Goal: Task Accomplishment & Management: Use online tool/utility

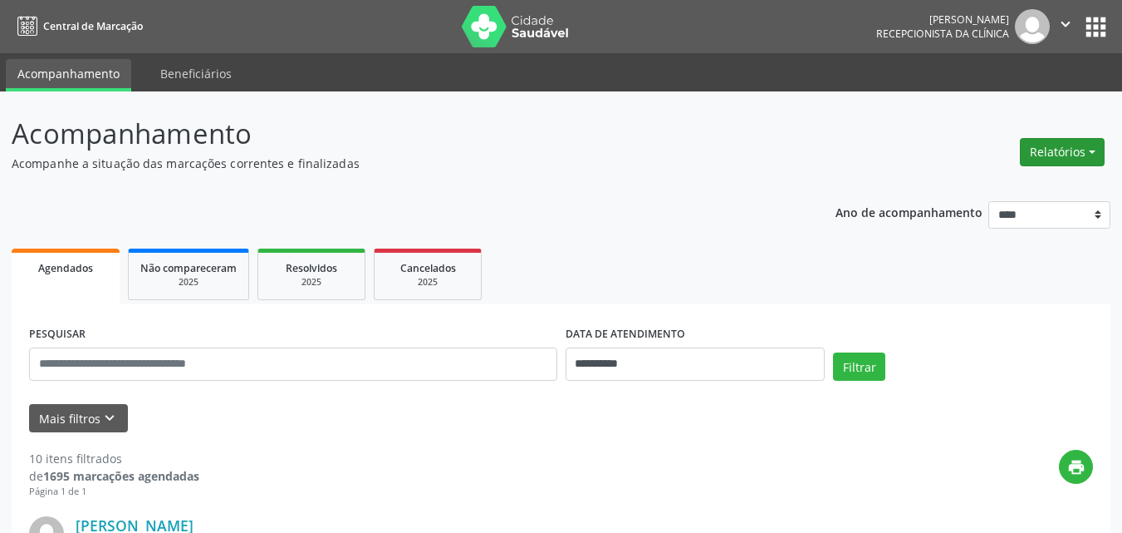
click at [1067, 145] on button "Relatórios" at bounding box center [1062, 152] width 85 height 28
click at [999, 179] on link "Agendamentos" at bounding box center [1016, 187] width 179 height 23
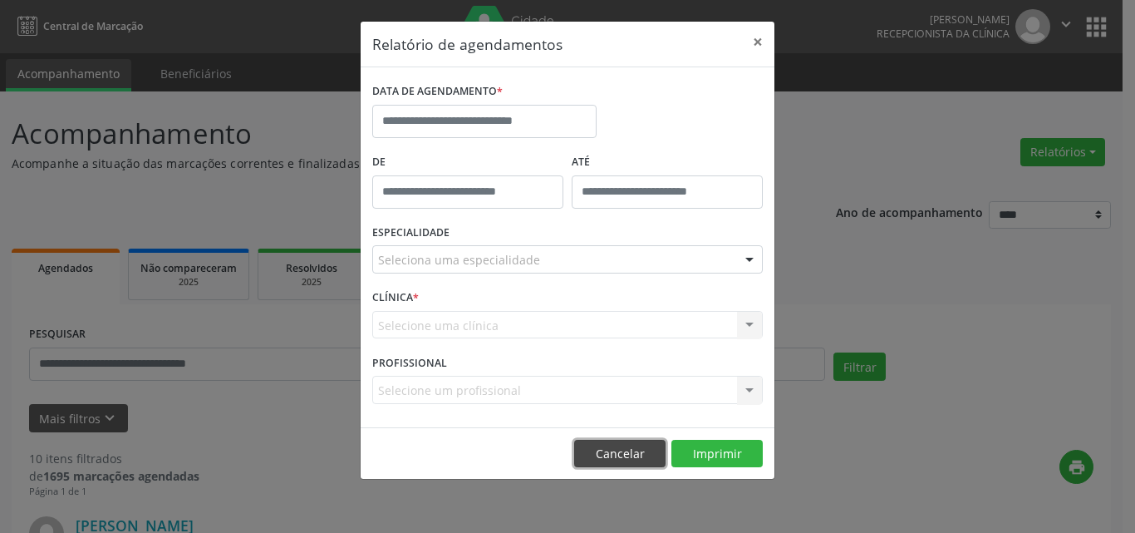
click at [612, 449] on button "Cancelar" at bounding box center [619, 453] width 91 height 28
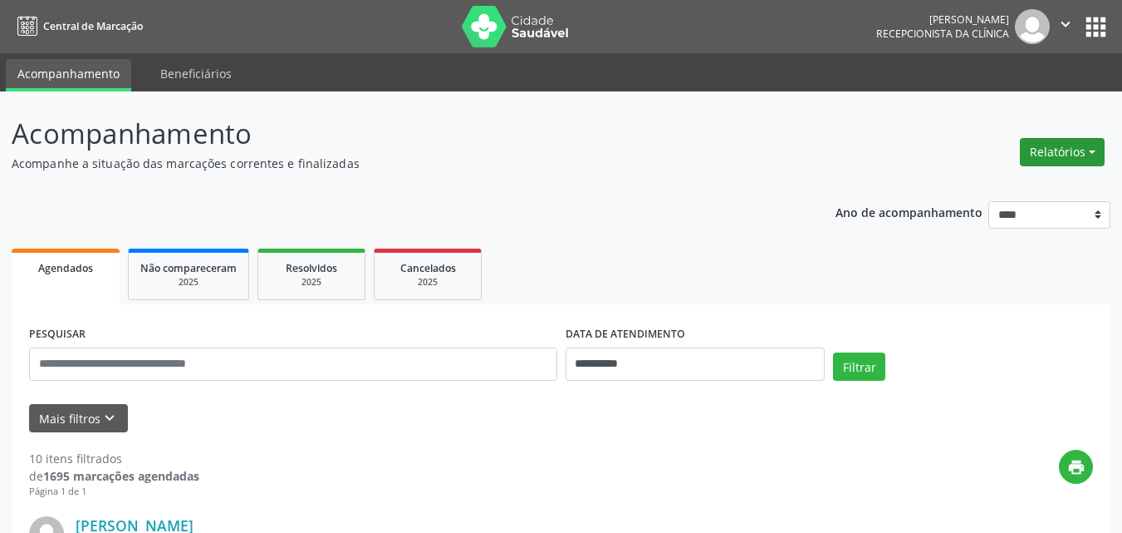
click at [1057, 153] on button "Relatórios" at bounding box center [1062, 152] width 85 height 28
click at [996, 184] on link "Agendamentos" at bounding box center [1016, 187] width 179 height 23
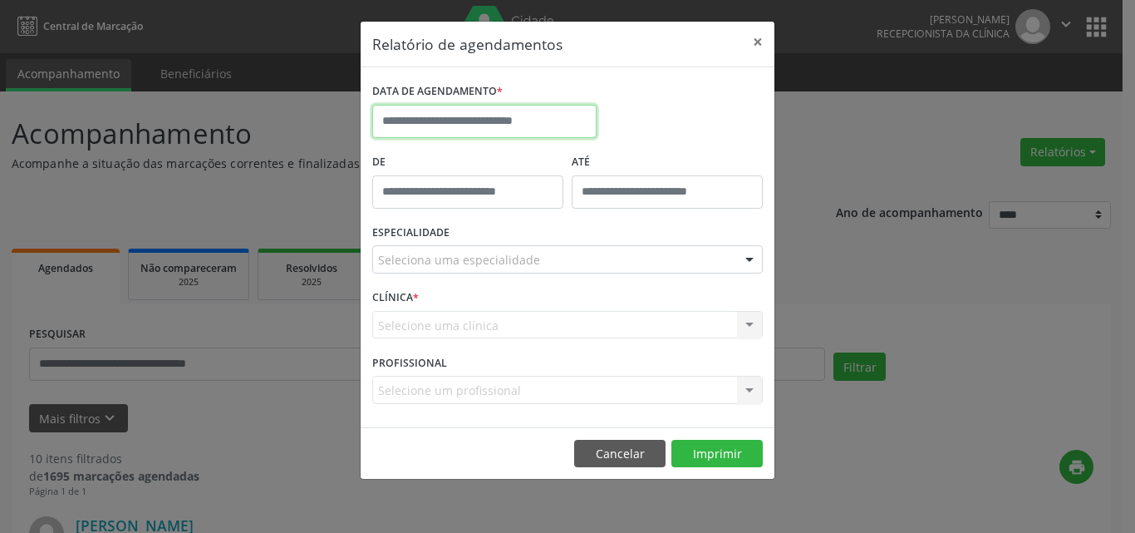
click at [463, 123] on input "text" at bounding box center [484, 121] width 224 height 33
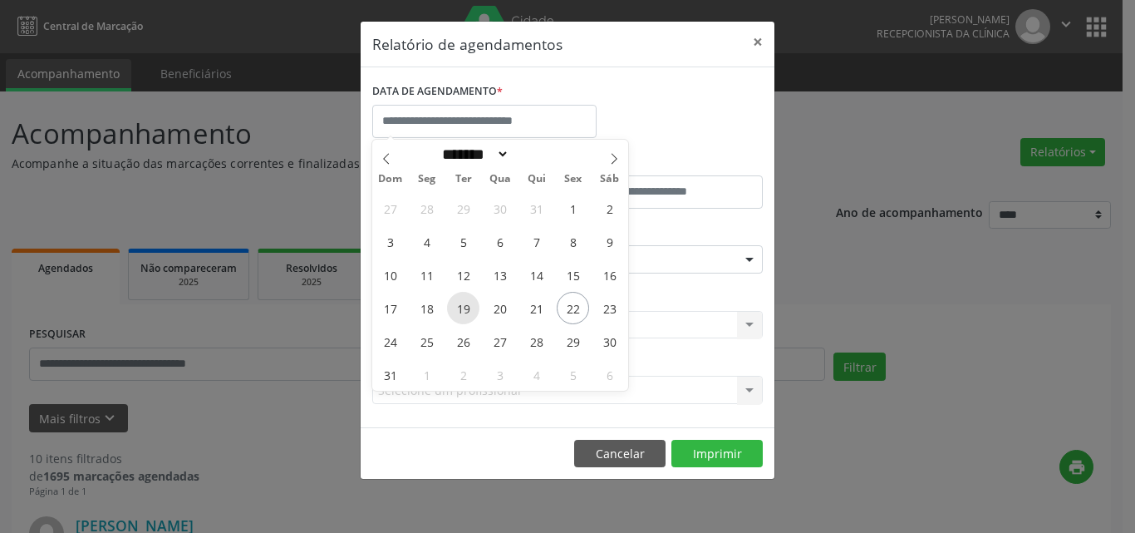
click at [460, 304] on span "19" at bounding box center [463, 308] width 32 height 32
type input "**********"
click at [460, 300] on span "19" at bounding box center [463, 308] width 32 height 32
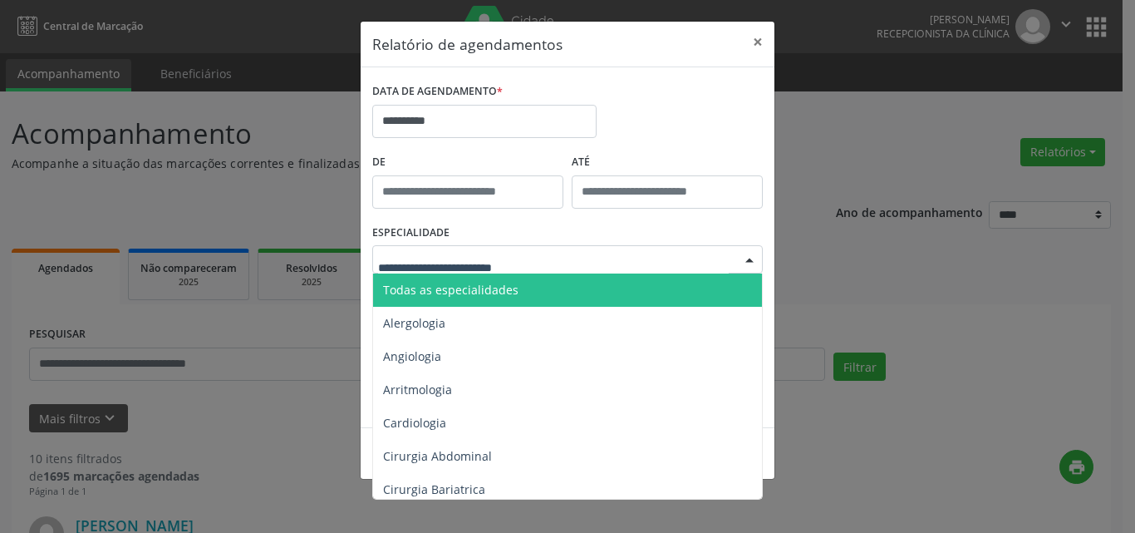
click at [461, 288] on span "Todas as especialidades" at bounding box center [450, 290] width 135 height 16
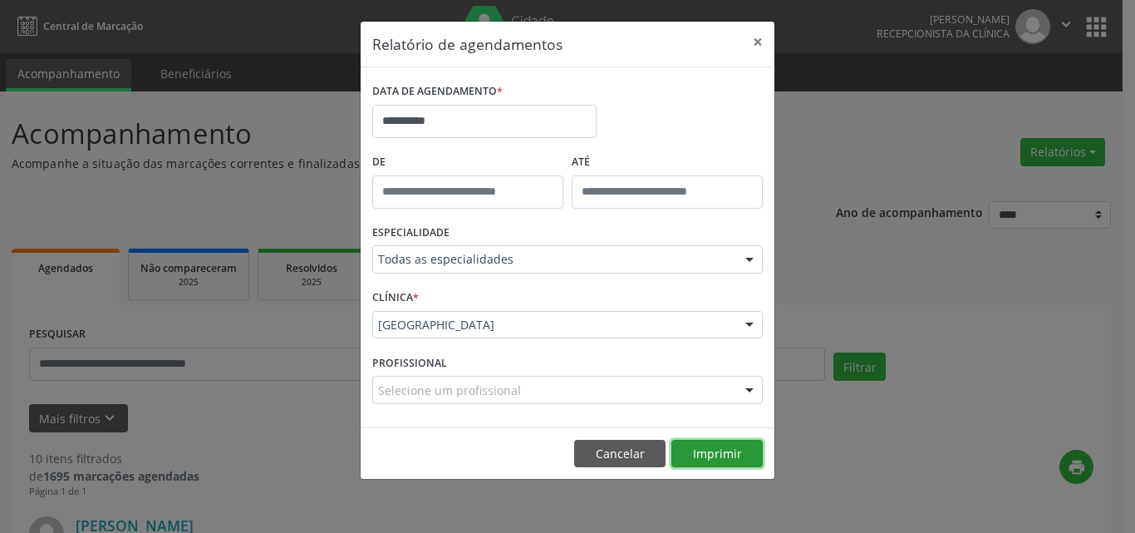
click at [706, 450] on button "Imprimir" at bounding box center [716, 453] width 91 height 28
click at [758, 37] on button "×" at bounding box center [757, 42] width 33 height 41
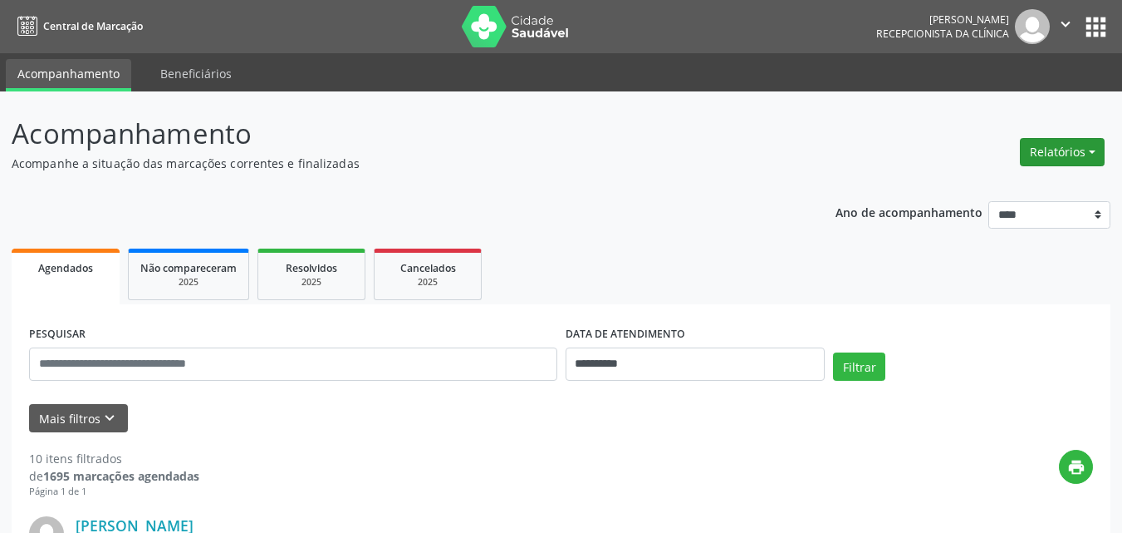
click at [1051, 164] on button "Relatórios" at bounding box center [1062, 152] width 85 height 28
click at [1053, 158] on button "Relatórios" at bounding box center [1062, 152] width 85 height 28
click at [1042, 142] on button "Relatórios" at bounding box center [1062, 152] width 85 height 28
click at [1016, 169] on div "Relatórios Agendamentos Procedimentos realizados" at bounding box center [1062, 152] width 96 height 40
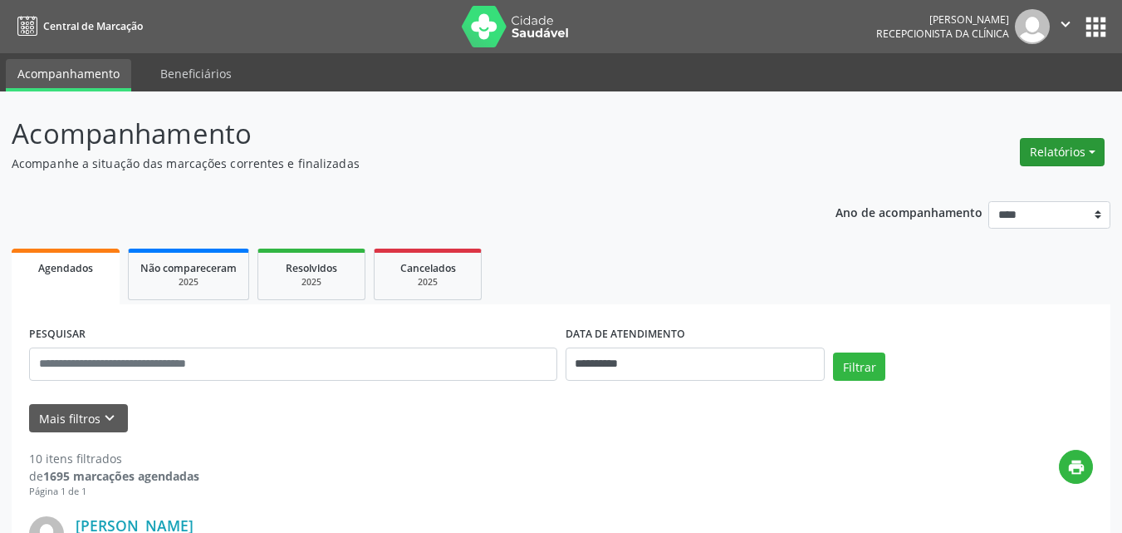
click at [1044, 142] on button "Relatórios" at bounding box center [1062, 152] width 85 height 28
click at [967, 184] on link "Agendamentos" at bounding box center [1016, 187] width 179 height 23
select select "*"
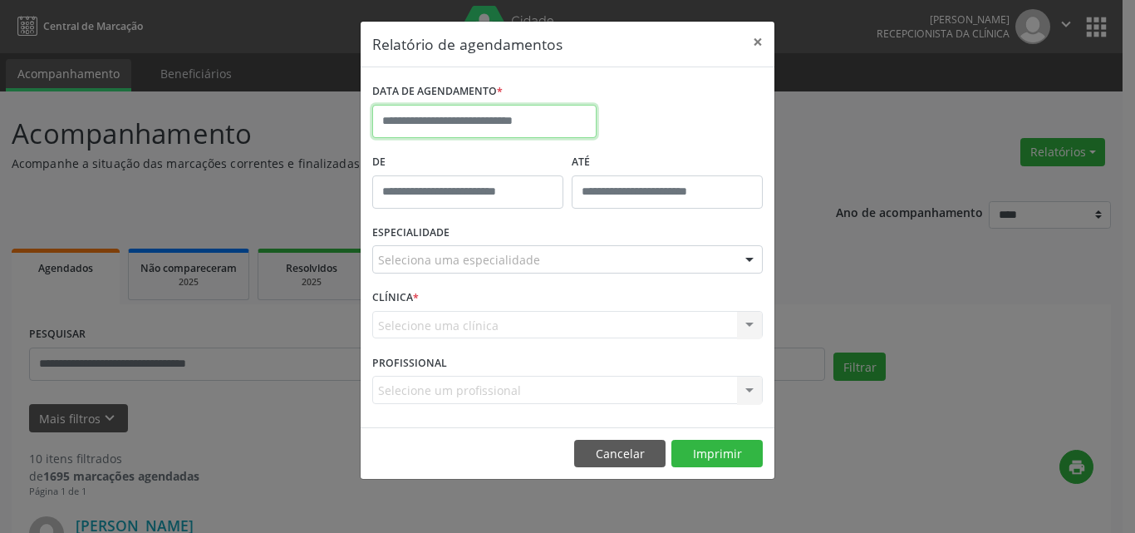
click at [503, 115] on input "text" at bounding box center [484, 121] width 224 height 33
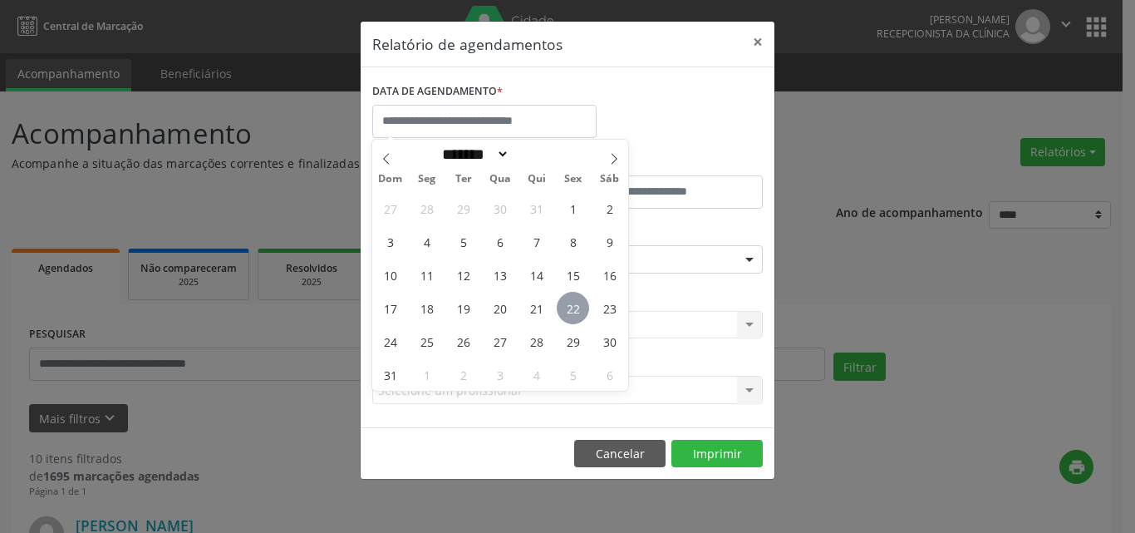
click at [578, 309] on span "22" at bounding box center [573, 308] width 32 height 32
type input "**********"
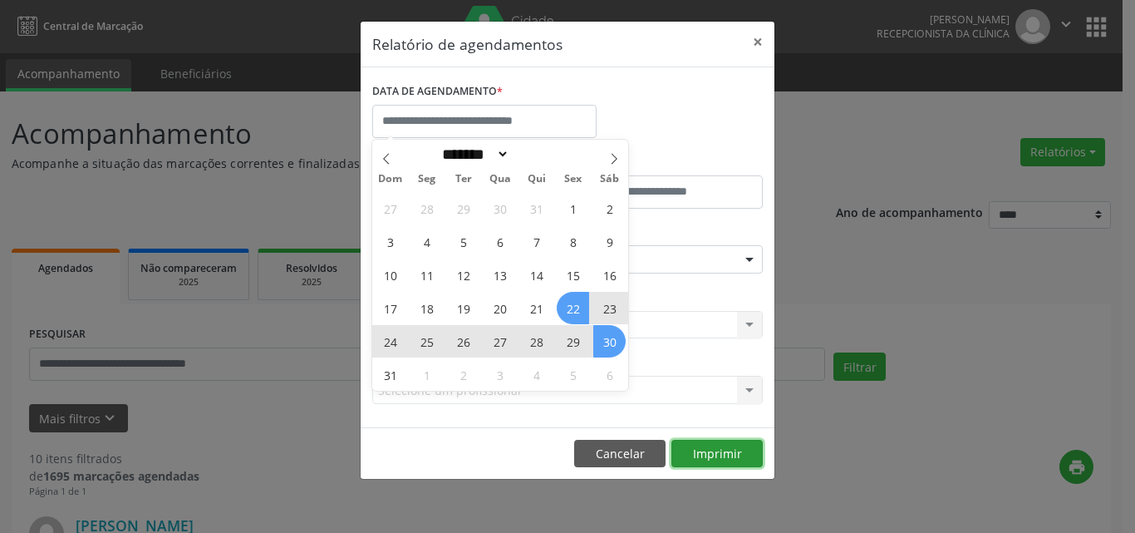
select select "*"
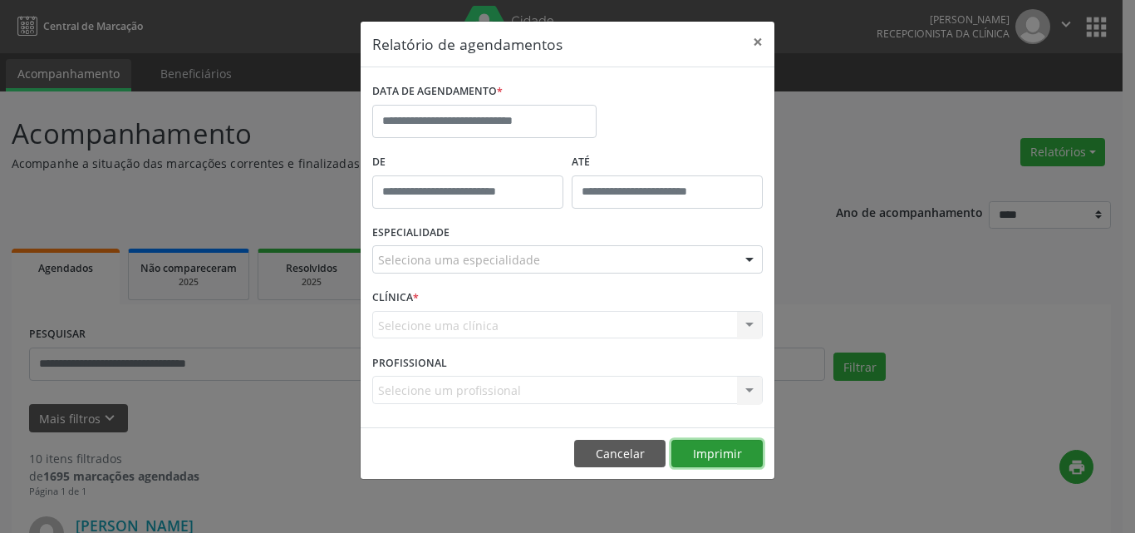
click at [717, 455] on button "Imprimir" at bounding box center [716, 453] width 91 height 28
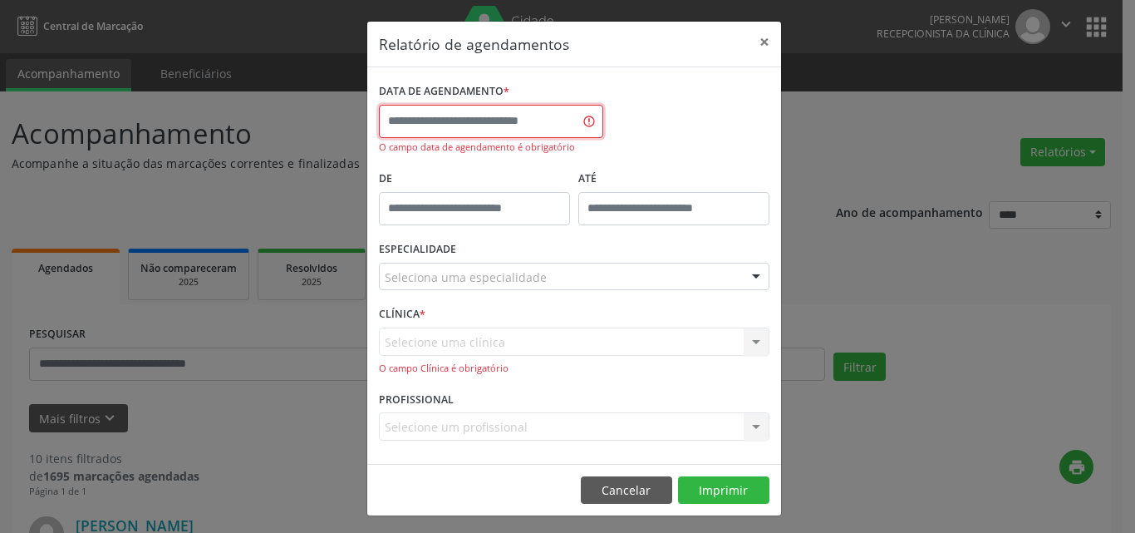
click at [472, 116] on input "text" at bounding box center [491, 121] width 224 height 33
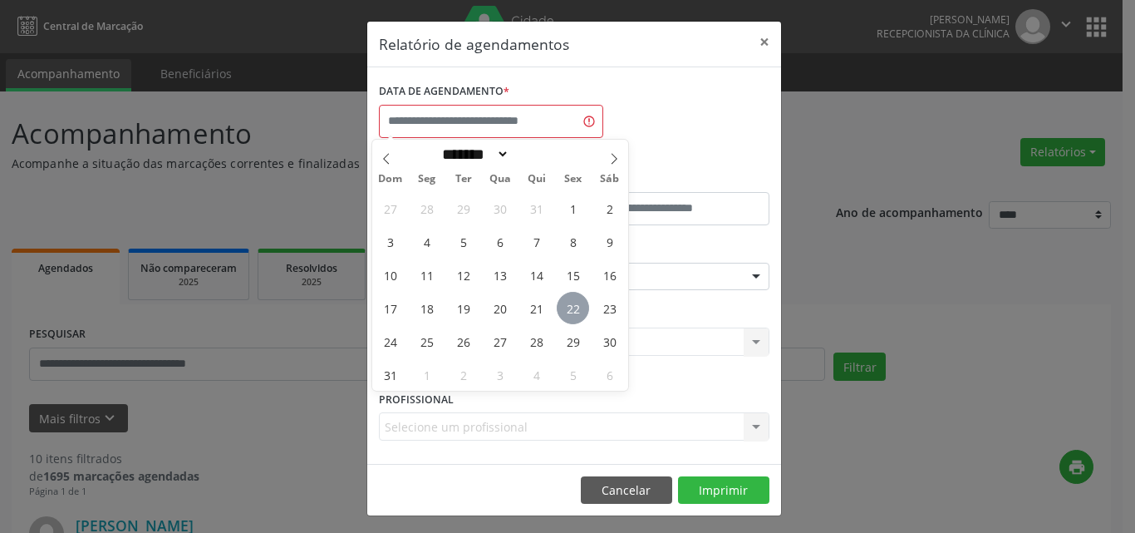
click at [573, 310] on span "22" at bounding box center [573, 308] width 32 height 32
type input "**********"
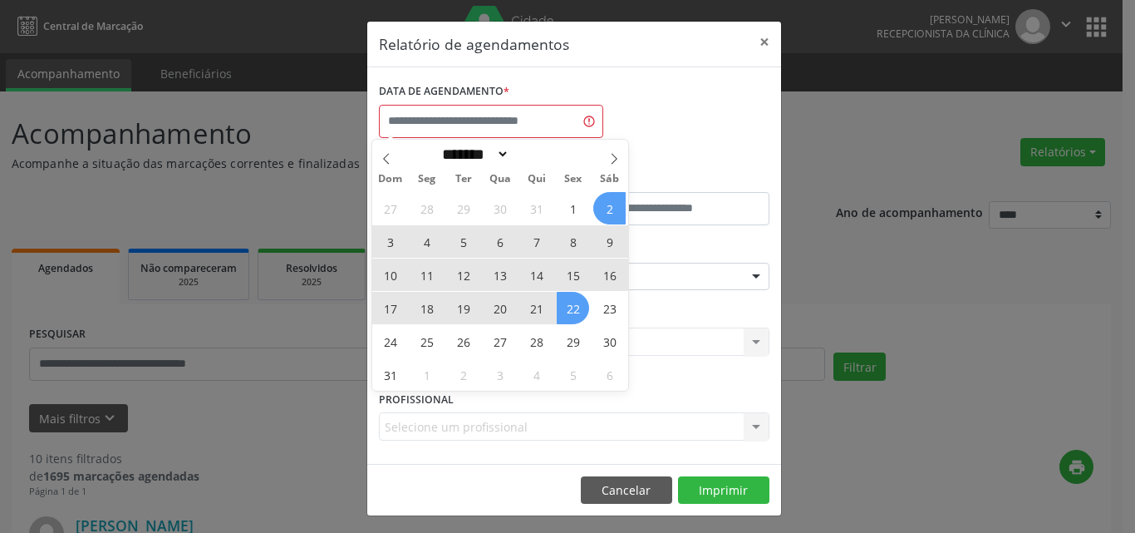
click at [685, 160] on div "DATA DE AGENDAMENTO * O campo data de agendamento é obrigatório" at bounding box center [574, 122] width 399 height 87
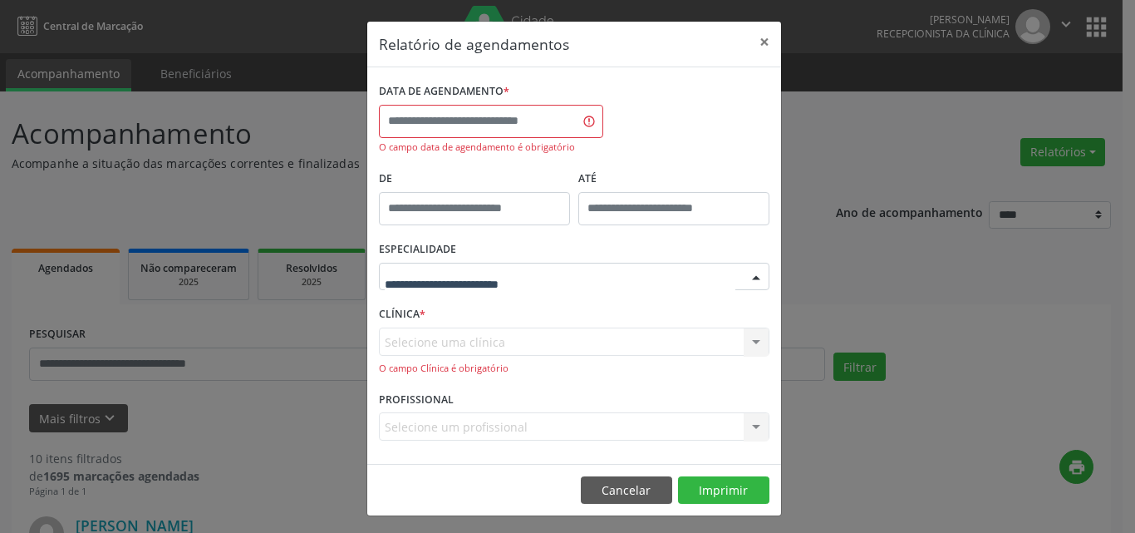
click at [499, 265] on div at bounding box center [574, 277] width 390 height 28
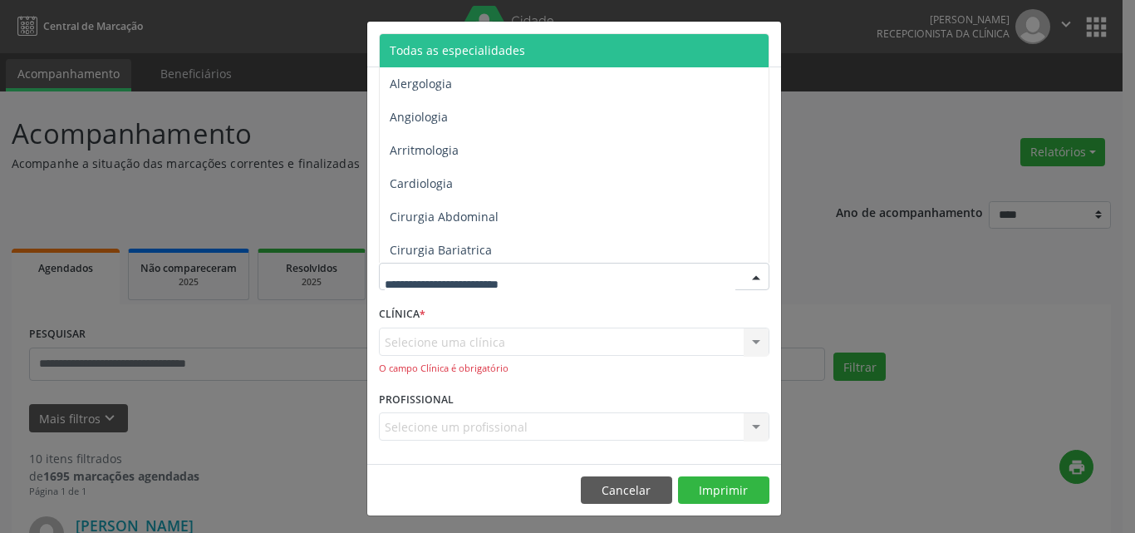
click at [490, 54] on span "Todas as especialidades" at bounding box center [457, 50] width 135 height 16
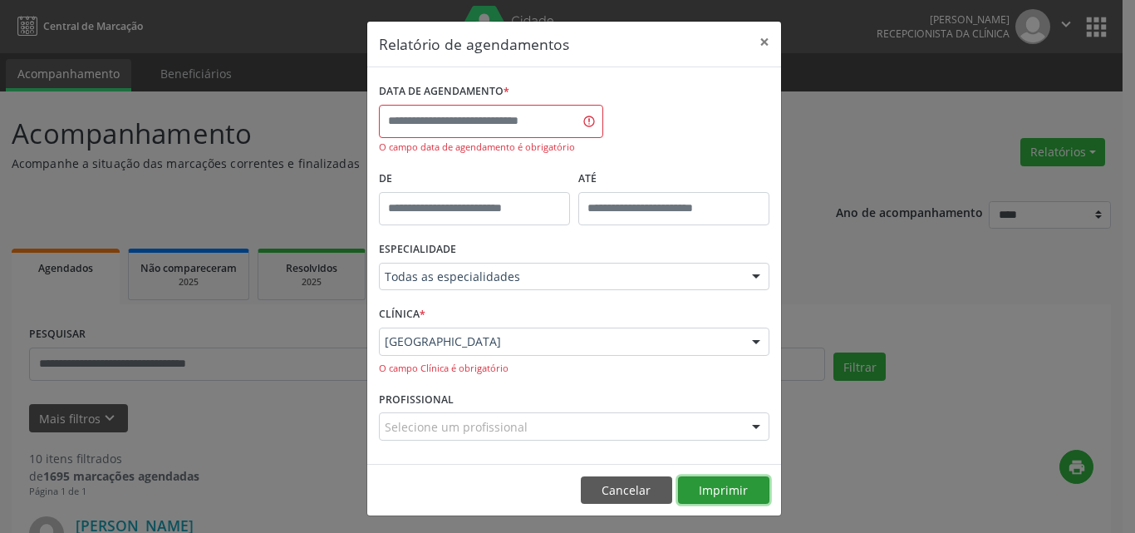
click at [713, 487] on button "Imprimir" at bounding box center [723, 490] width 91 height 28
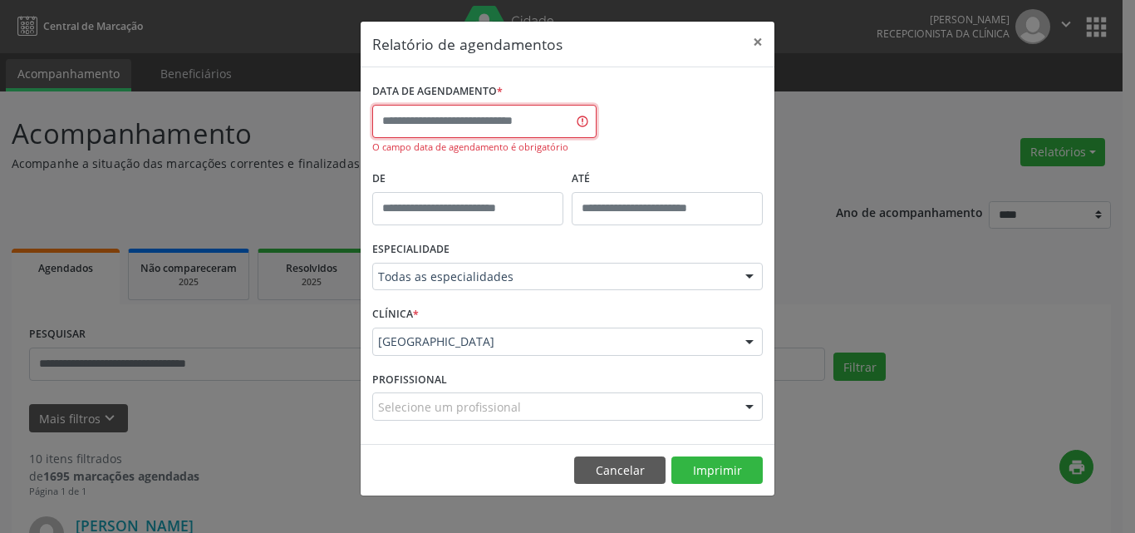
click at [437, 128] on input "text" at bounding box center [484, 121] width 224 height 33
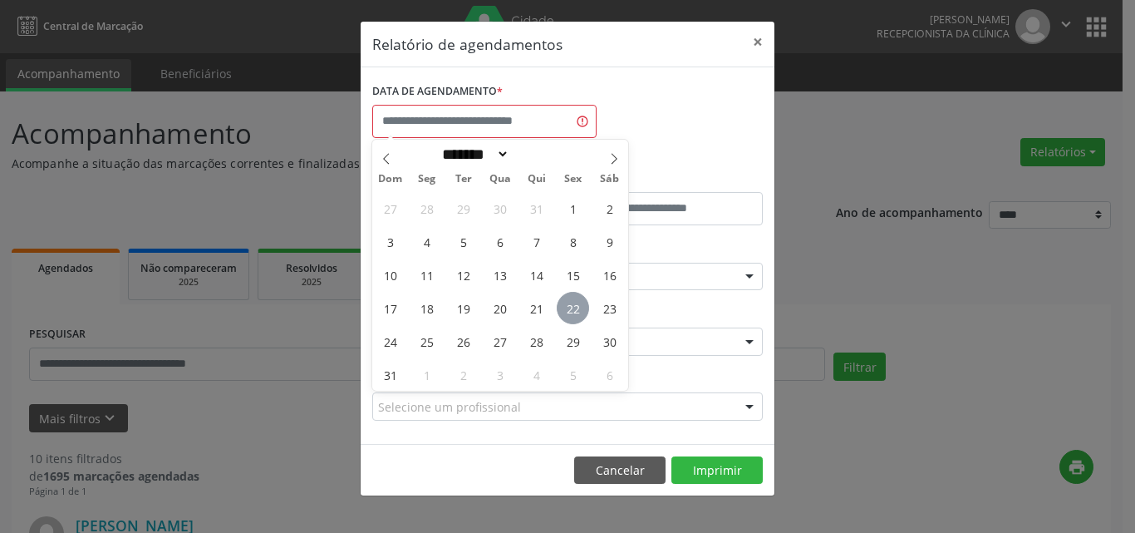
click at [570, 301] on span "22" at bounding box center [573, 308] width 32 height 32
type input "**********"
click at [720, 467] on button "Imprimir" at bounding box center [716, 470] width 91 height 28
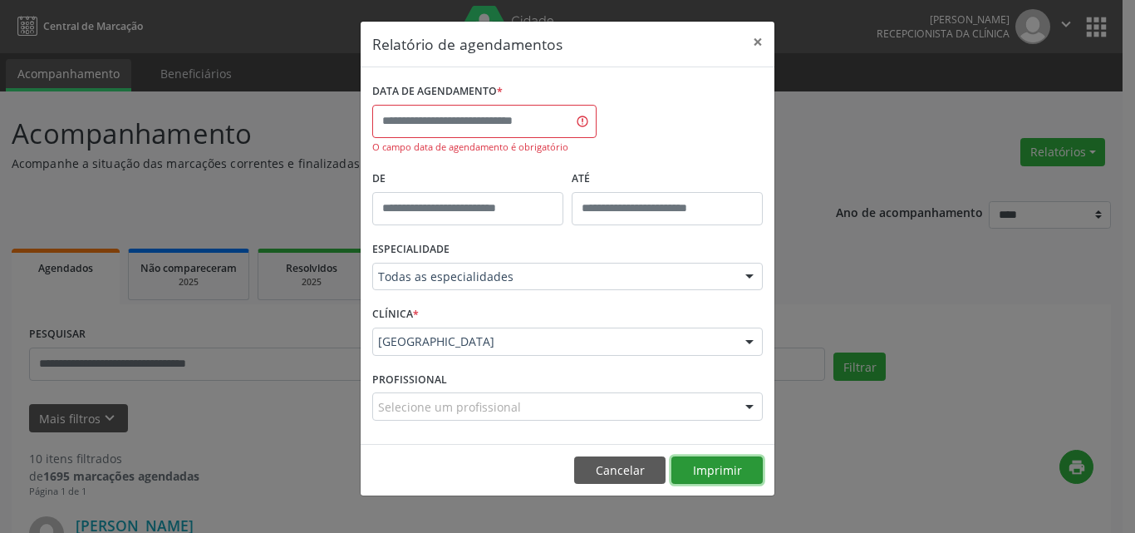
click at [709, 478] on button "Imprimir" at bounding box center [716, 470] width 91 height 28
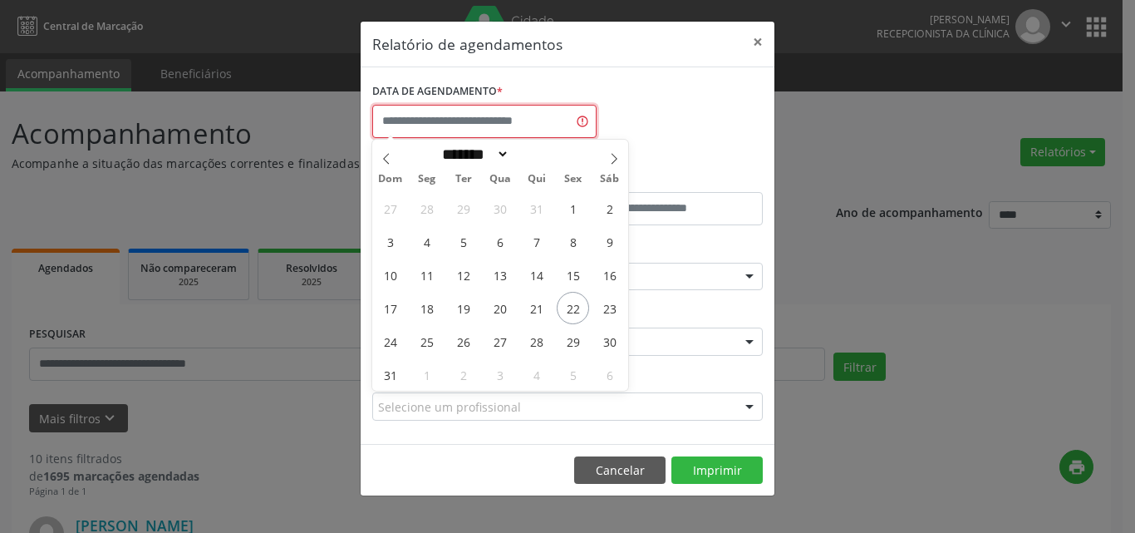
drag, startPoint x: 510, startPoint y: 115, endPoint x: 518, endPoint y: 155, distance: 39.8
click at [510, 117] on input "text" at bounding box center [484, 121] width 224 height 33
click at [579, 310] on span "22" at bounding box center [573, 308] width 32 height 32
type input "**********"
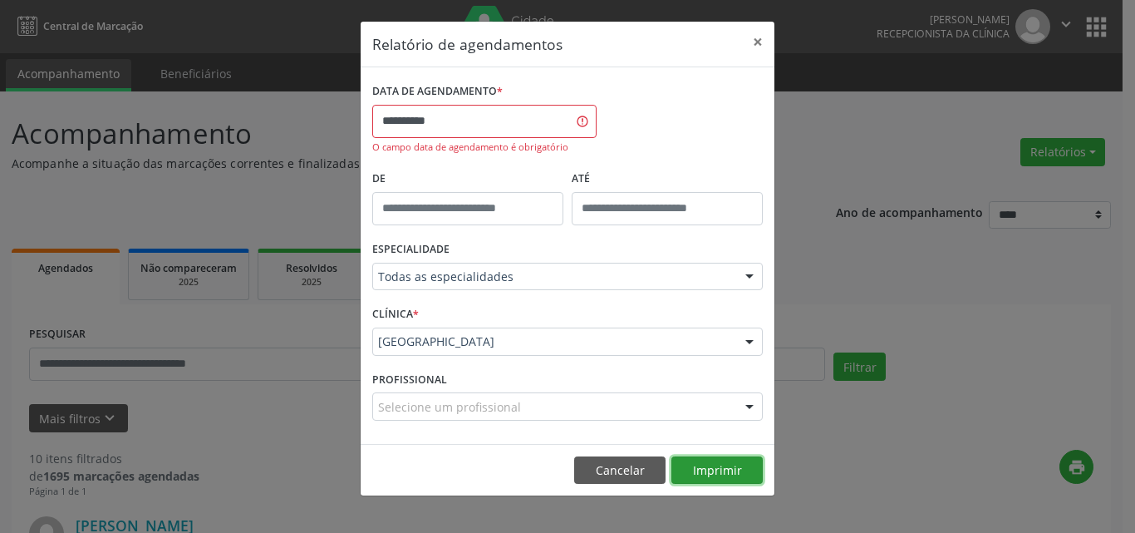
click at [694, 466] on button "Imprimir" at bounding box center [716, 470] width 91 height 28
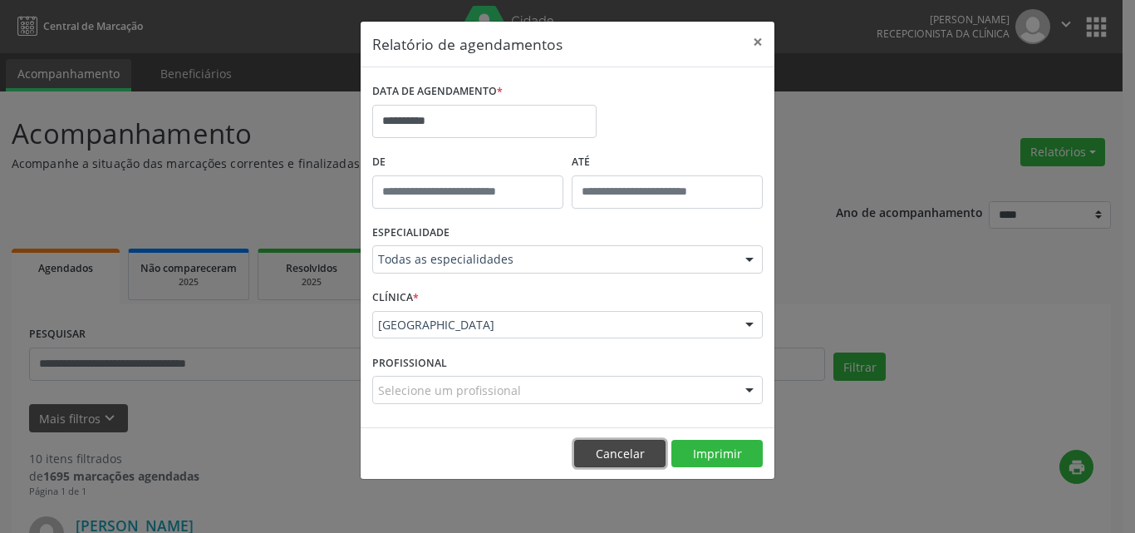
click at [623, 443] on button "Cancelar" at bounding box center [619, 453] width 91 height 28
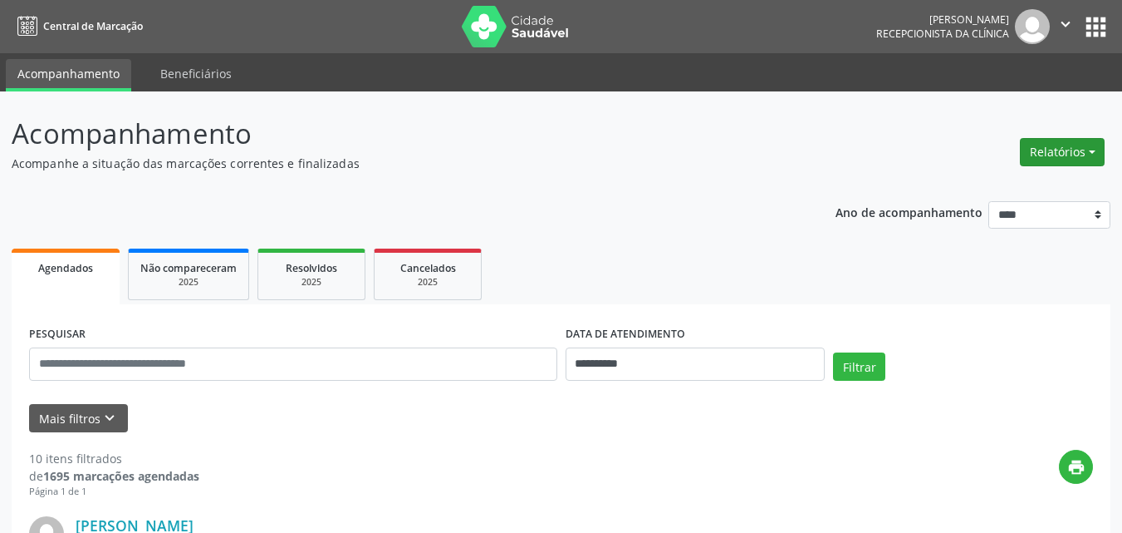
click at [1036, 139] on button "Relatórios" at bounding box center [1062, 152] width 85 height 28
click at [1013, 192] on link "Agendamentos" at bounding box center [1016, 187] width 179 height 23
select select "*"
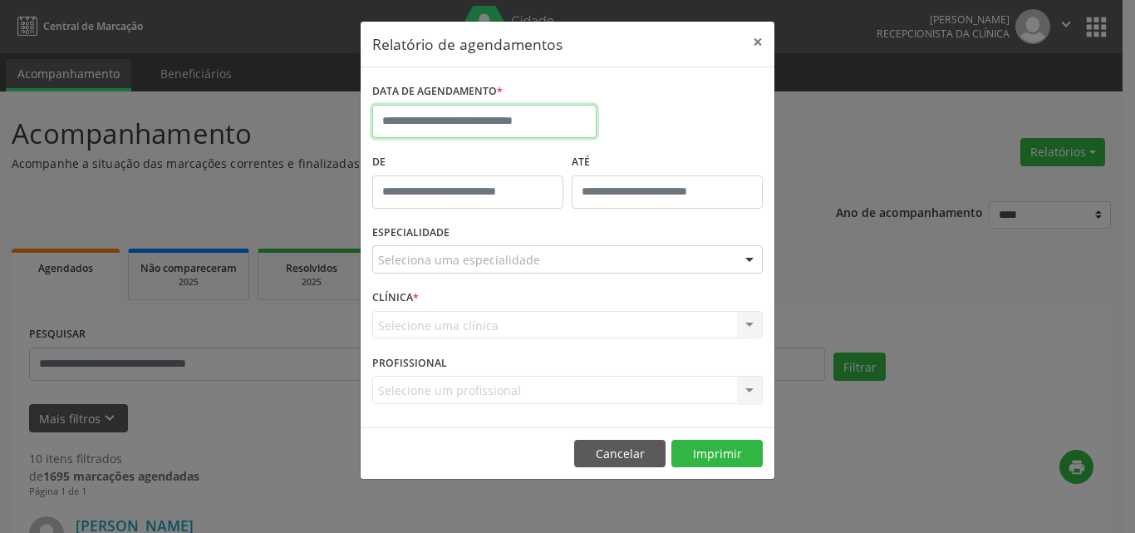
click at [459, 129] on input "text" at bounding box center [484, 121] width 224 height 33
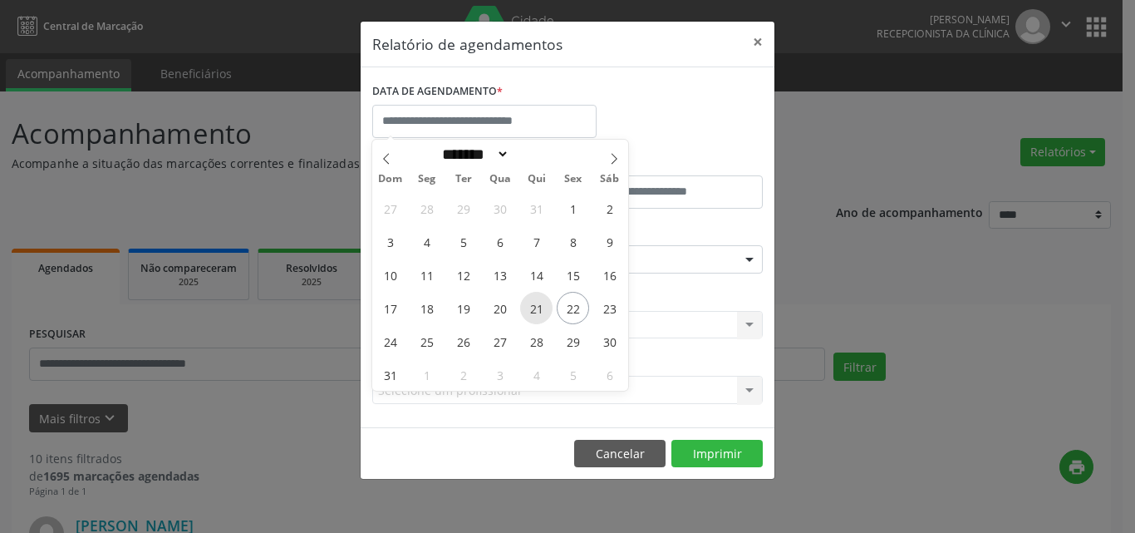
click at [535, 302] on span "21" at bounding box center [536, 308] width 32 height 32
type input "**********"
click at [535, 301] on span "21" at bounding box center [536, 308] width 32 height 32
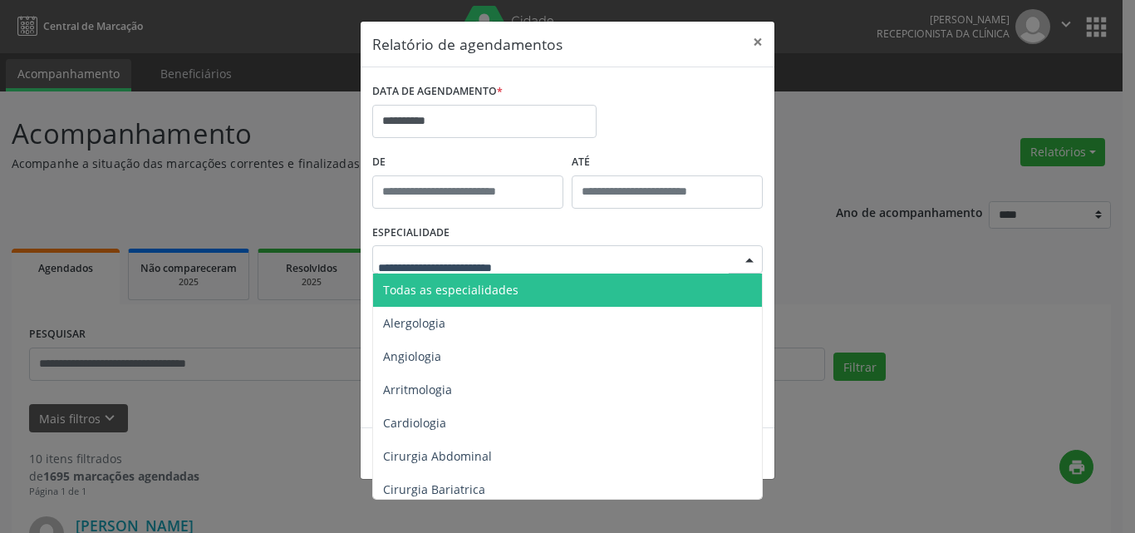
click at [498, 292] on span "Todas as especialidades" at bounding box center [450, 290] width 135 height 16
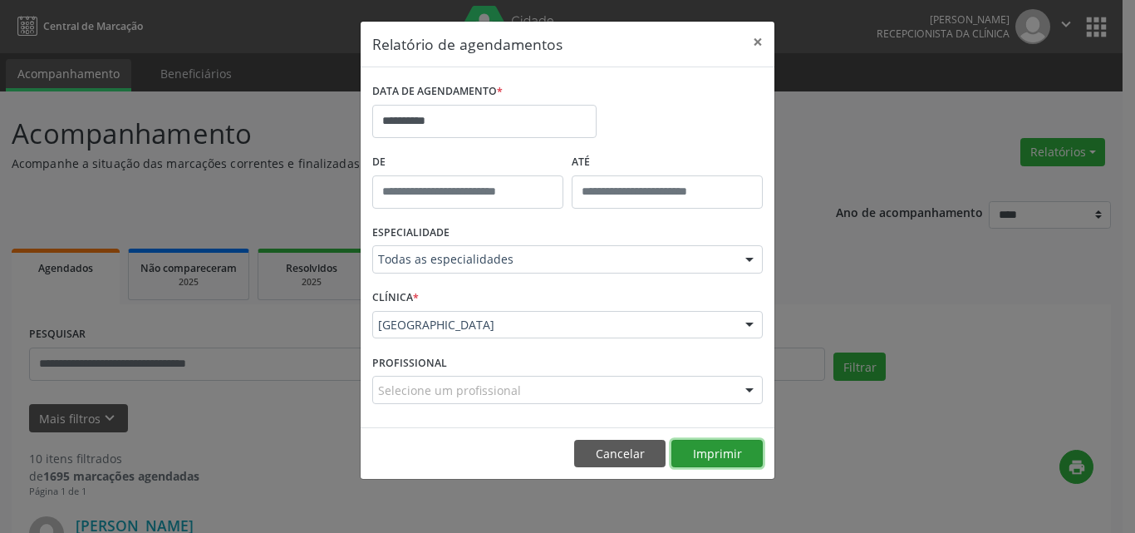
click at [711, 452] on button "Imprimir" at bounding box center [716, 453] width 91 height 28
